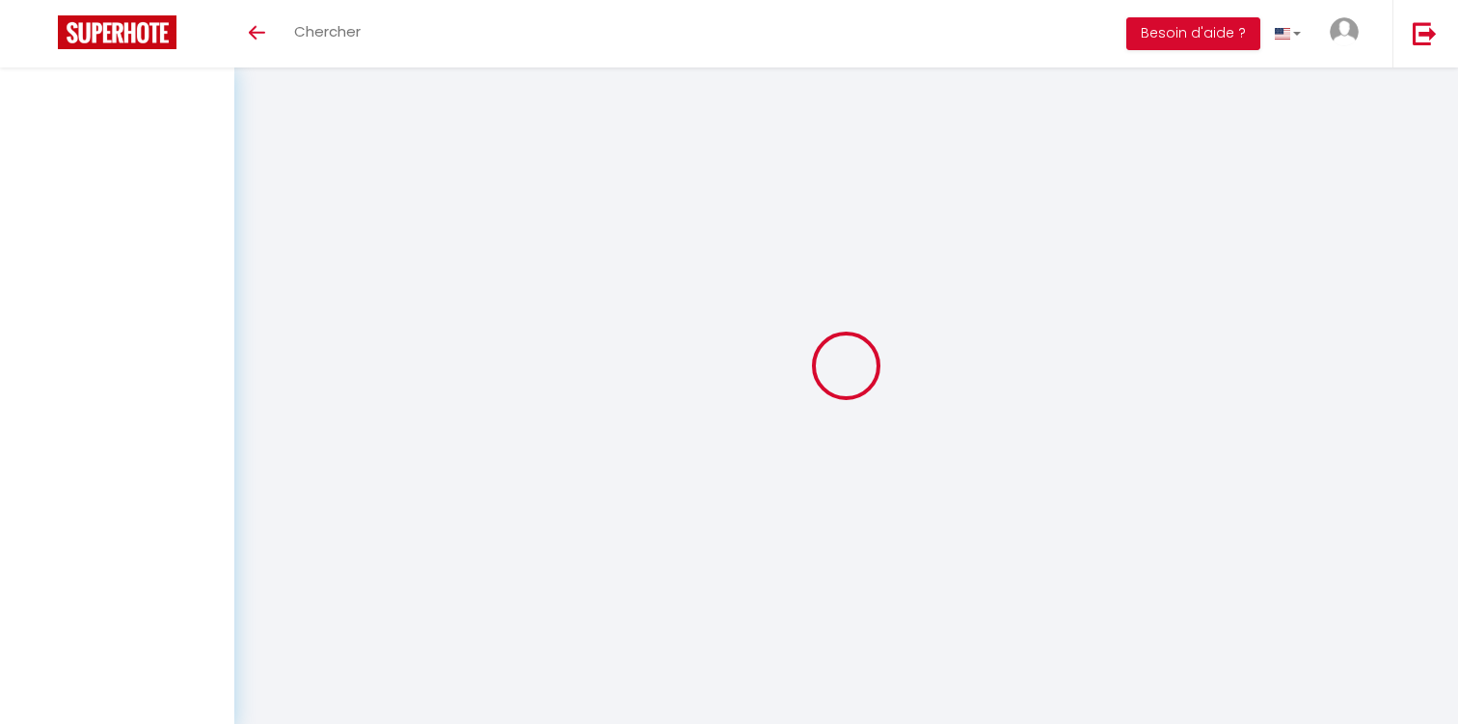
select select
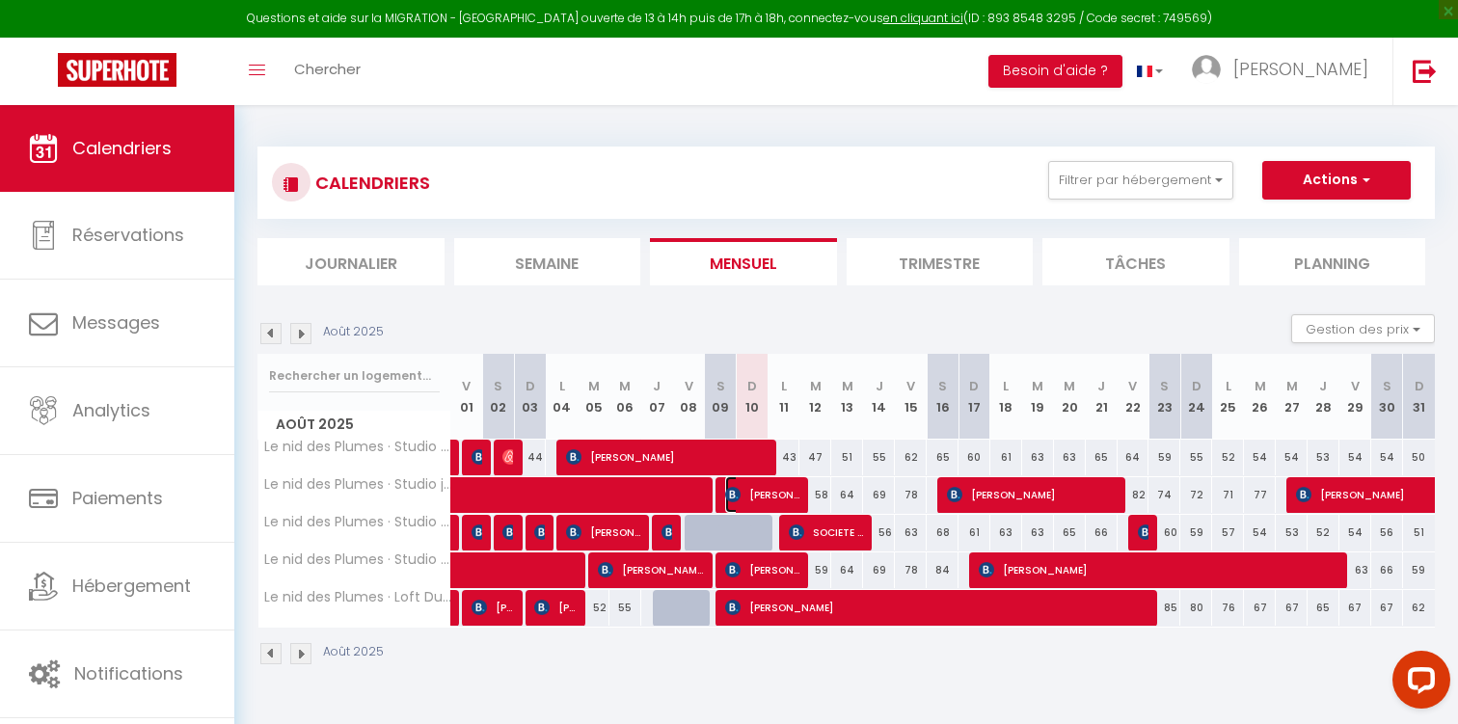
click at [766, 492] on span "[PERSON_NAME]" at bounding box center [762, 494] width 74 height 37
select select "OK"
select select "KO"
select select "0"
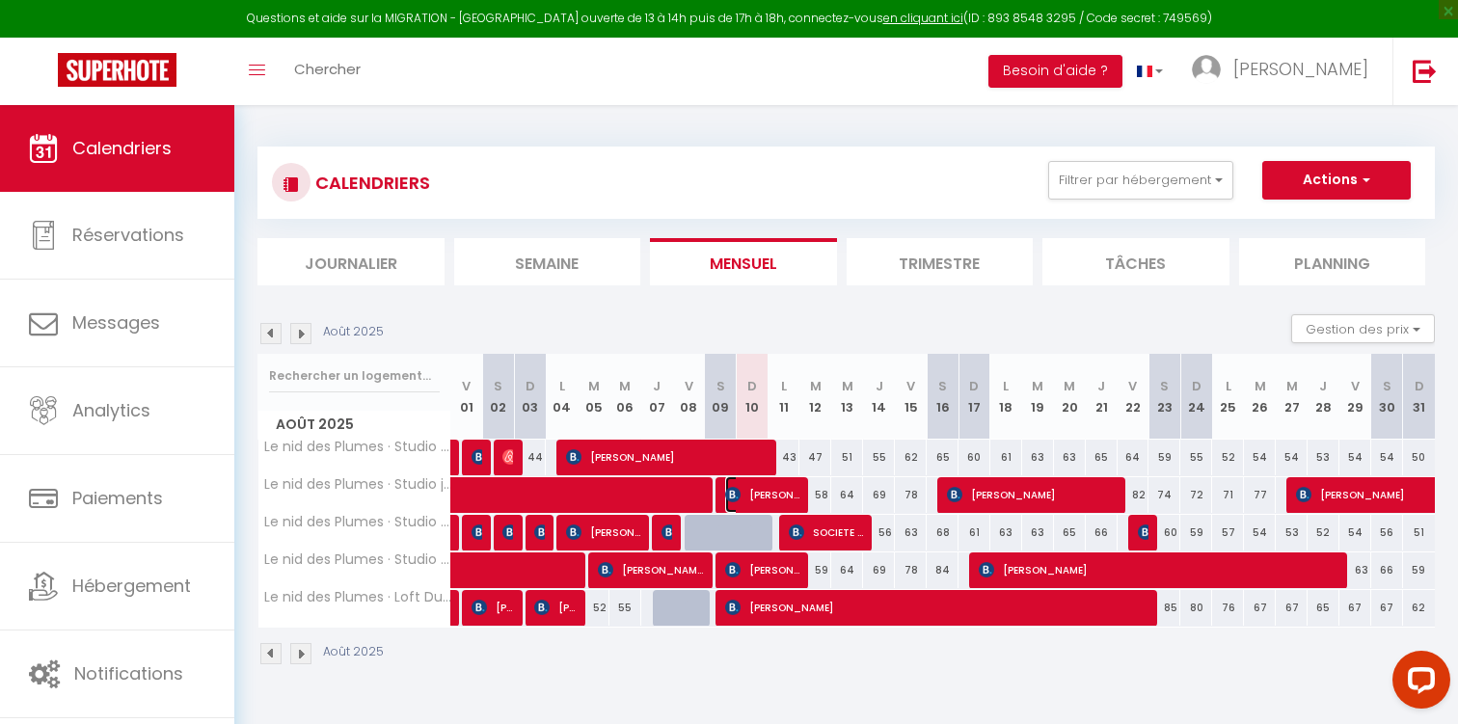
select select "1"
select select
